Goal: Task Accomplishment & Management: Manage account settings

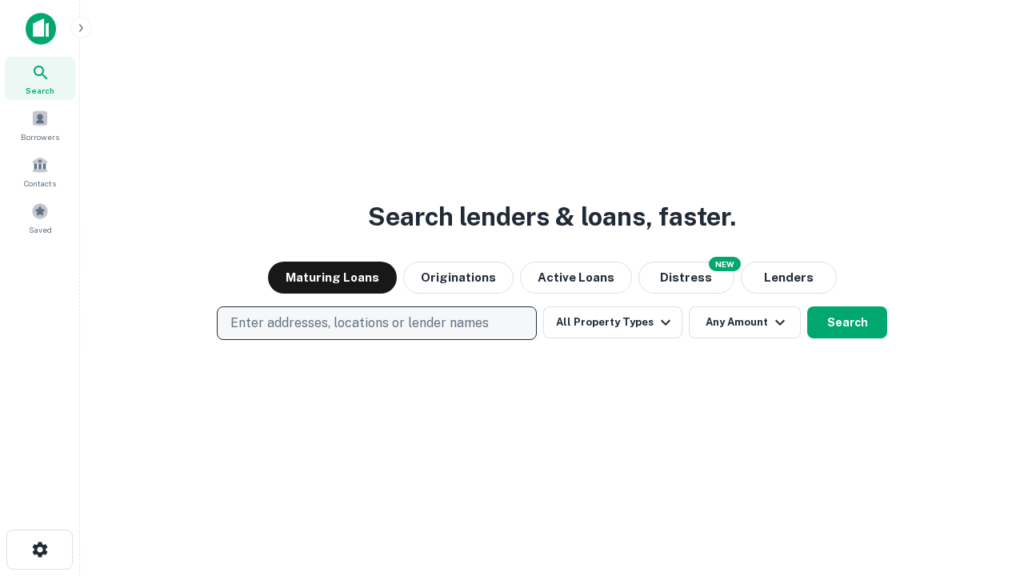
click at [376, 323] on p "Enter addresses, locations or lender names" at bounding box center [359, 322] width 258 height 19
type input "**********"
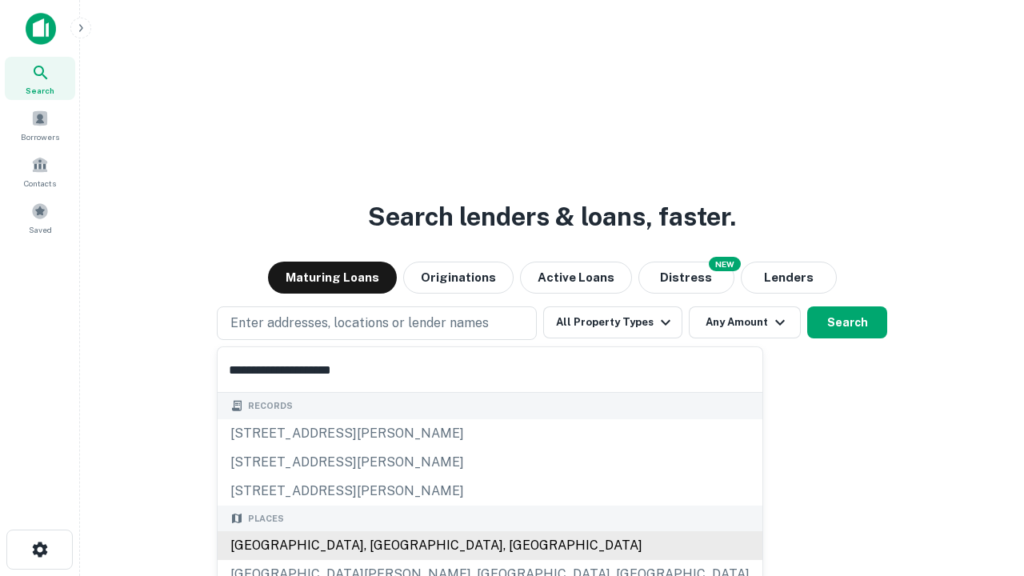
click at [382, 545] on div "[GEOGRAPHIC_DATA], [GEOGRAPHIC_DATA], [GEOGRAPHIC_DATA]" at bounding box center [490, 545] width 545 height 29
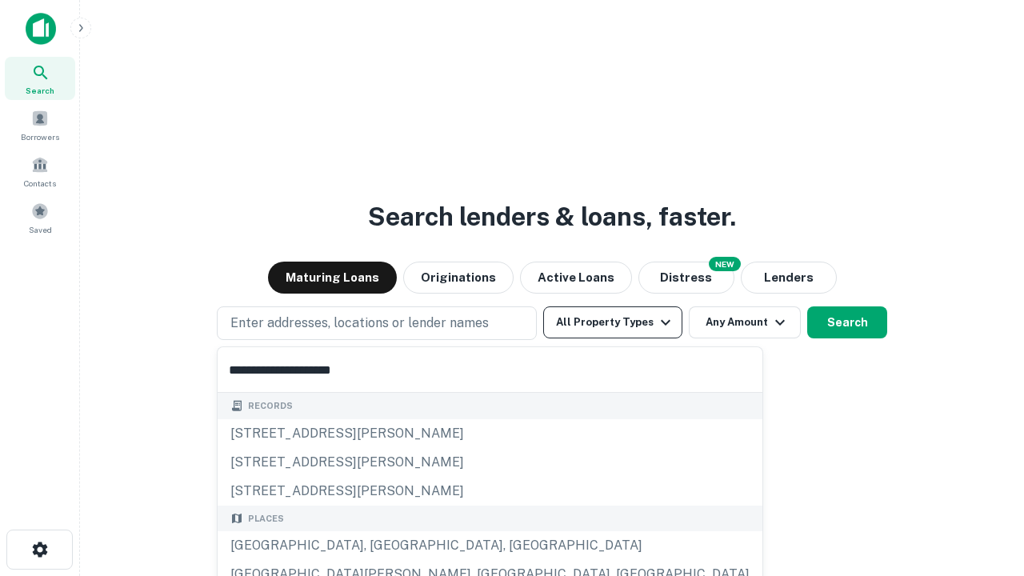
click at [613, 322] on button "All Property Types" at bounding box center [612, 322] width 139 height 32
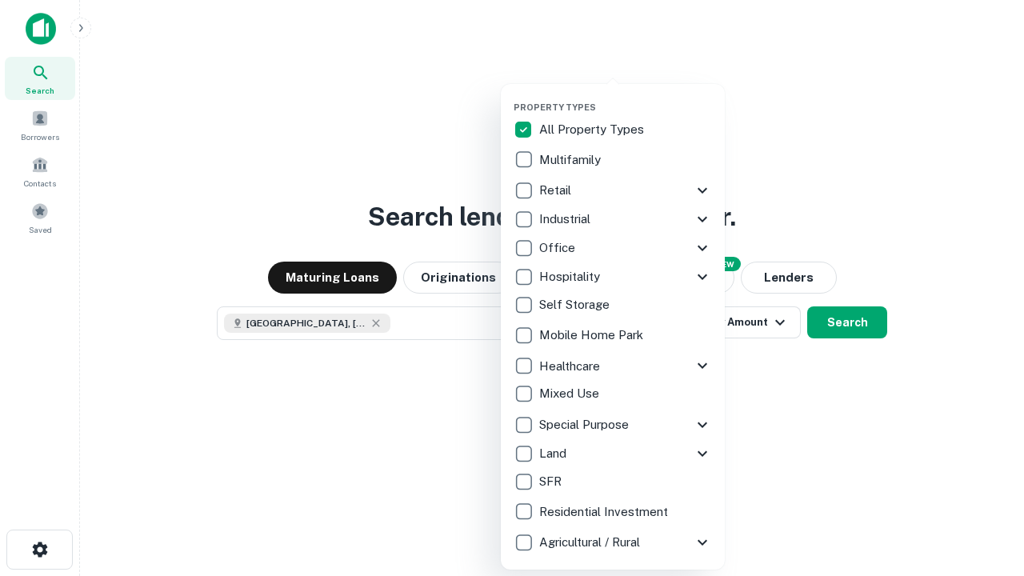
click at [625, 97] on button "button" at bounding box center [625, 97] width 224 height 1
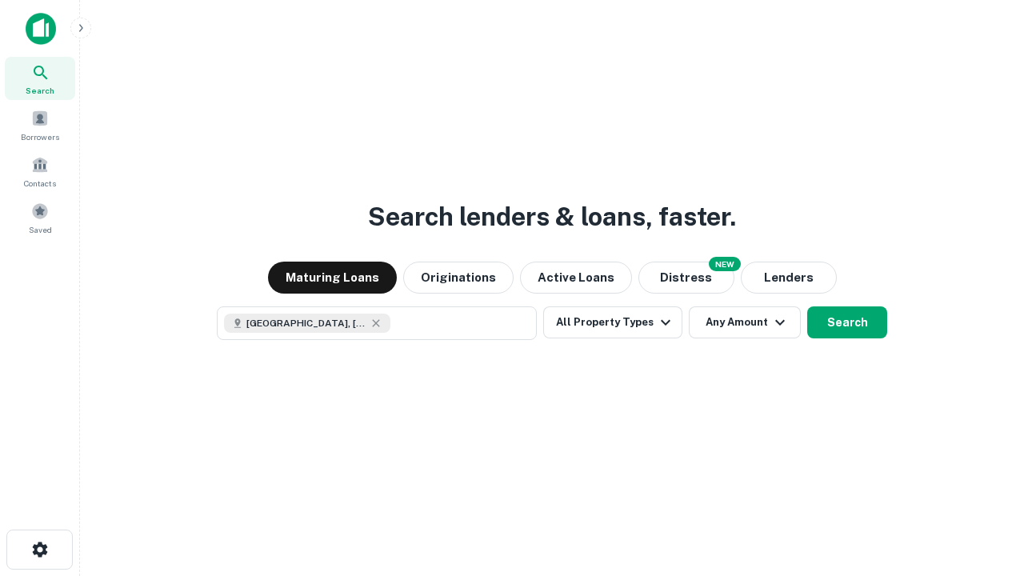
scroll to position [26, 0]
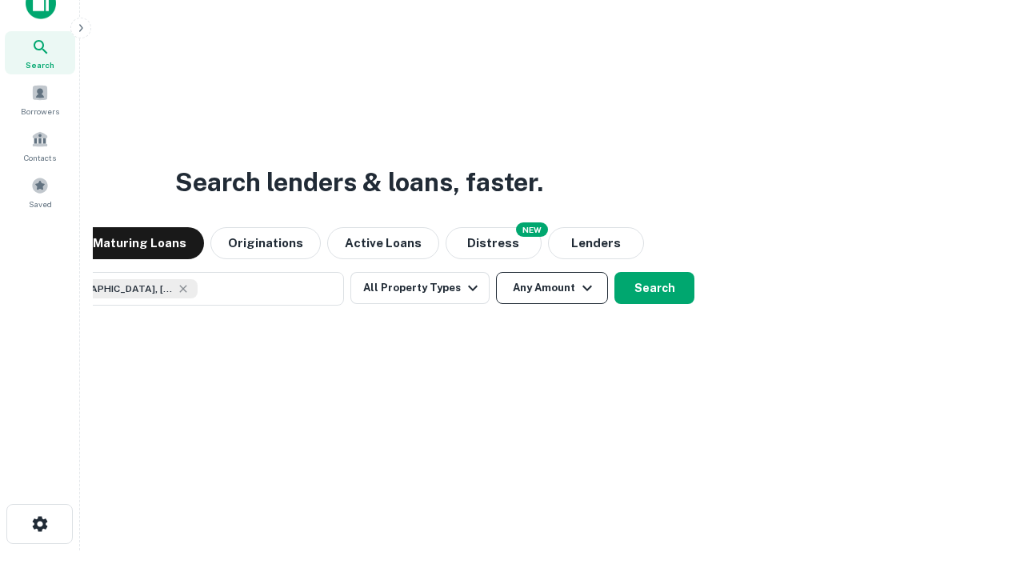
click at [496, 272] on button "Any Amount" at bounding box center [552, 288] width 112 height 32
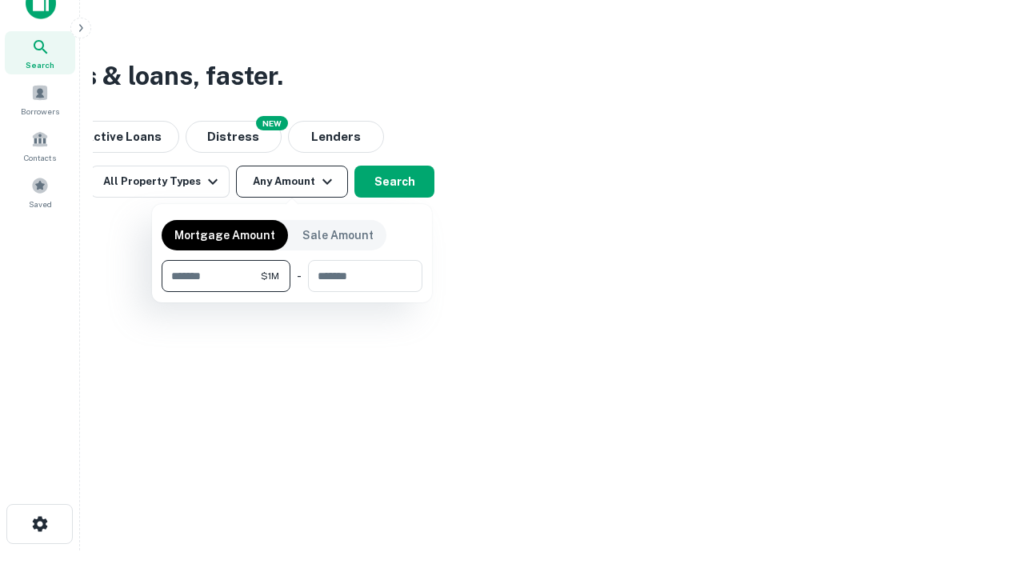
type input "*******"
click at [292, 292] on button "button" at bounding box center [292, 292] width 261 height 1
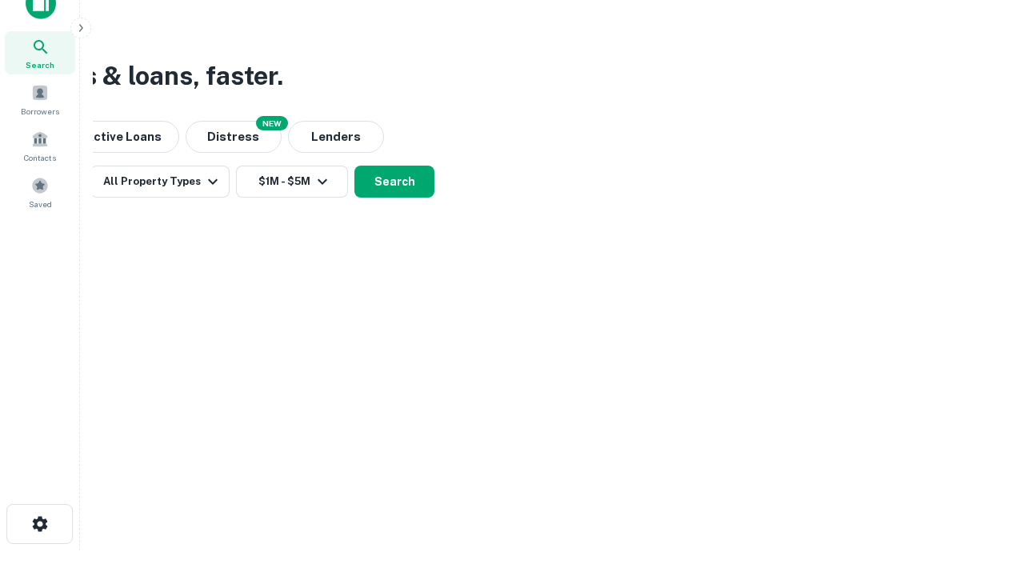
scroll to position [9, 295]
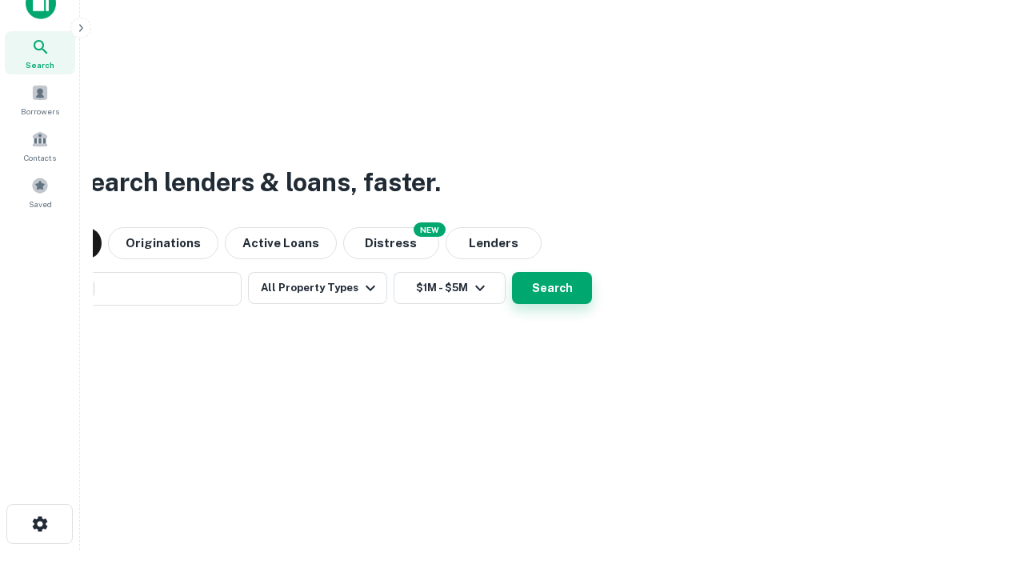
click at [512, 272] on button "Search" at bounding box center [552, 288] width 80 height 32
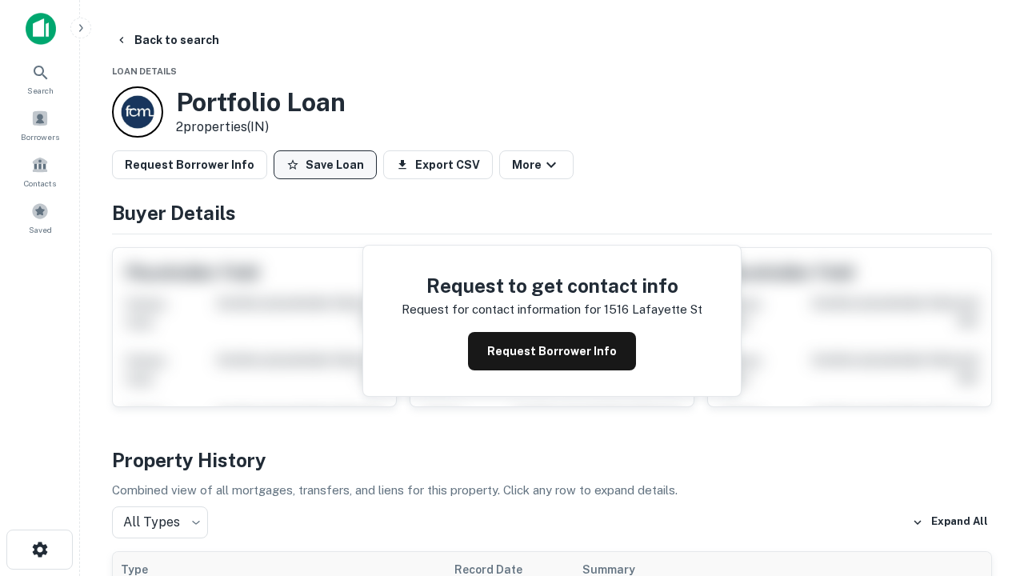
click at [325, 165] on button "Save Loan" at bounding box center [325, 164] width 103 height 29
